Goal: Task Accomplishment & Management: Manage account settings

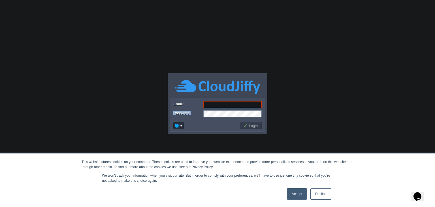
drag, startPoint x: 211, startPoint y: 109, endPoint x: 215, endPoint y: 106, distance: 4.8
click at [215, 106] on form "Email: Password:" at bounding box center [217, 109] width 95 height 22
click at [215, 106] on input "Email:" at bounding box center [232, 104] width 59 height 7
click at [214, 101] on input "Email:" at bounding box center [232, 104] width 59 height 7
click at [297, 84] on body "This website stores cookies on your computer. These cookies are used to improve…" at bounding box center [217, 103] width 435 height 207
